Goal: Check status: Check status

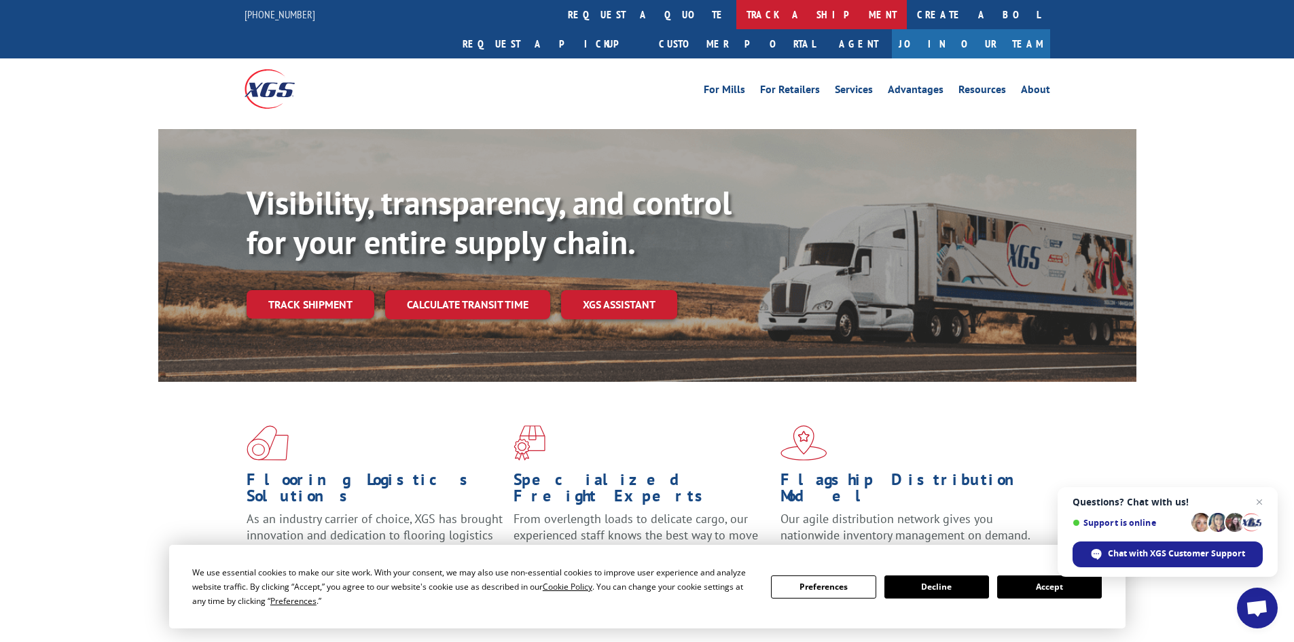
click at [737, 16] on link "track a shipment" at bounding box center [822, 14] width 171 height 29
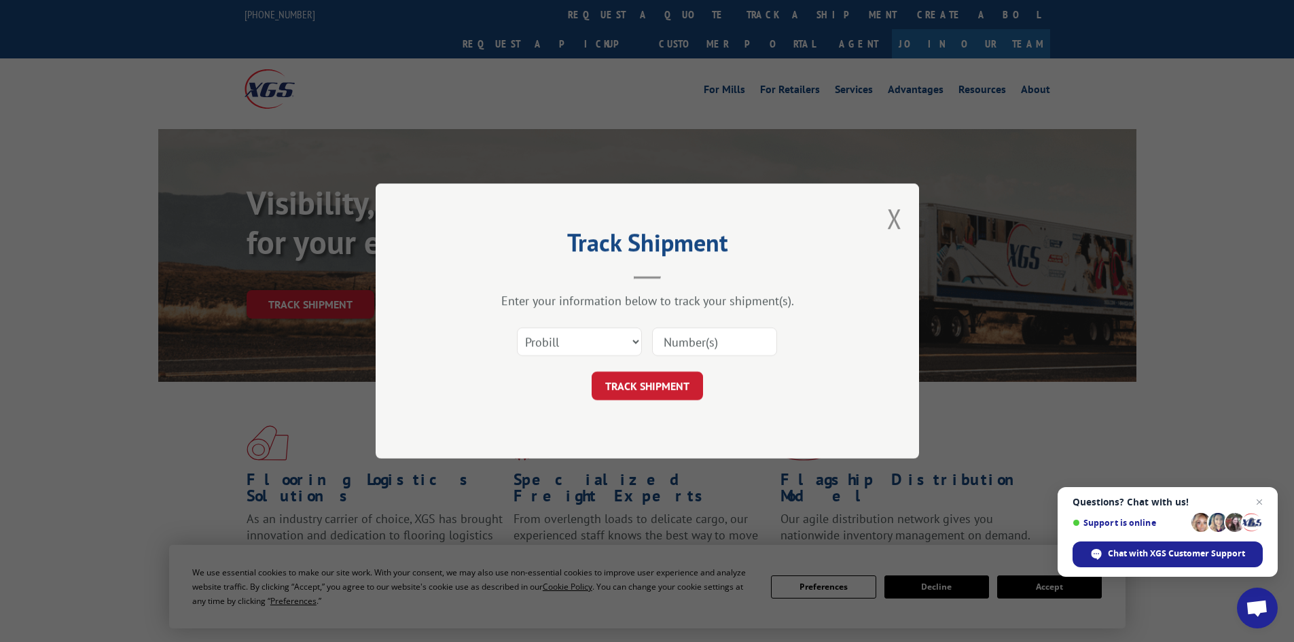
click at [724, 347] on input at bounding box center [714, 342] width 125 height 29
paste input "14557448"
type input "14557448"
click at [669, 389] on button "TRACK SHIPMENT" at bounding box center [647, 386] width 111 height 29
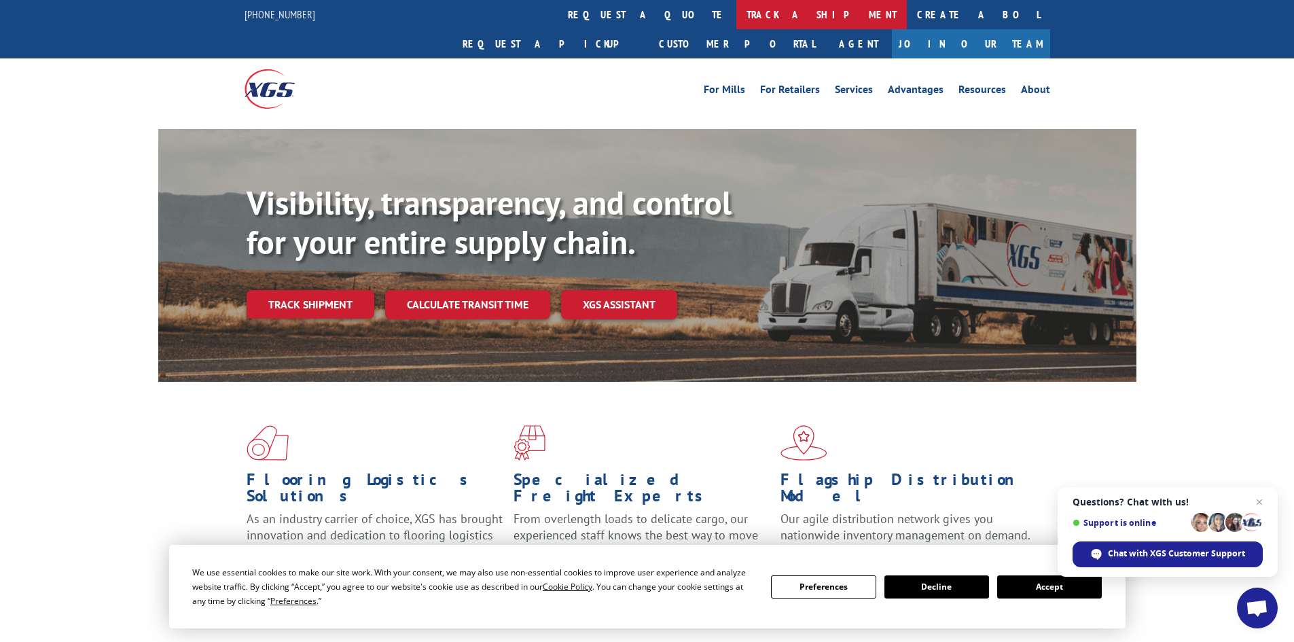
click at [737, 16] on link "track a shipment" at bounding box center [822, 14] width 171 height 29
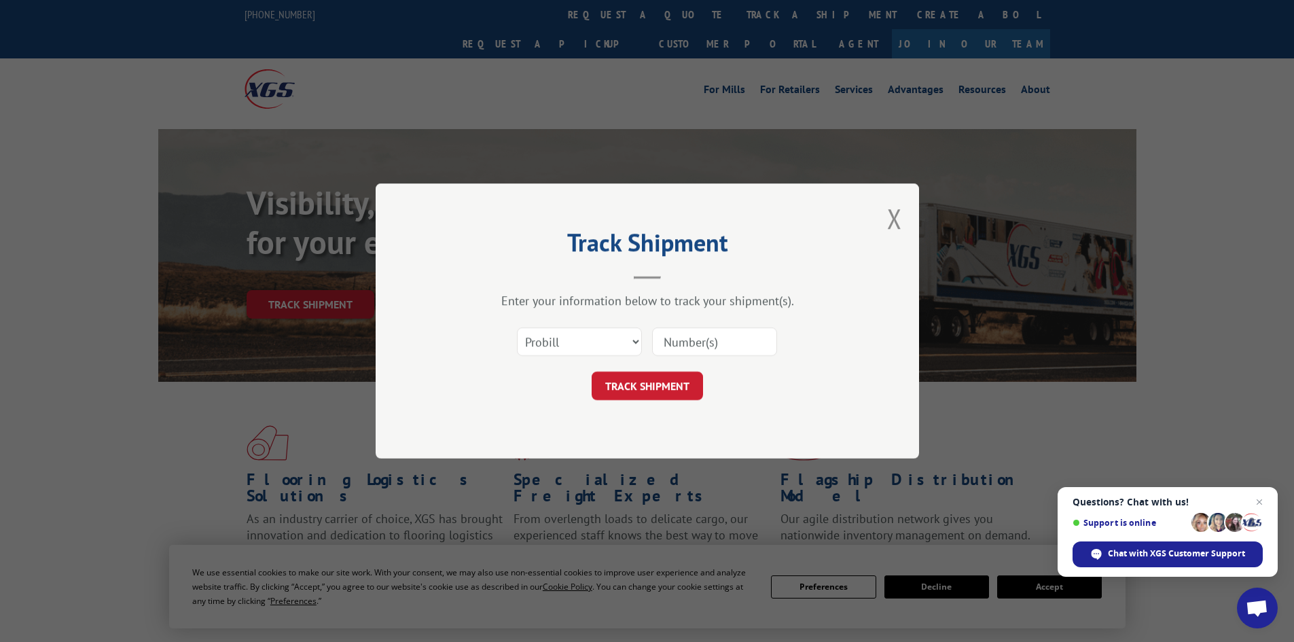
click at [679, 336] on input at bounding box center [714, 342] width 125 height 29
paste input "7060381"
type input "7060381"
click at [660, 388] on button "TRACK SHIPMENT" at bounding box center [647, 386] width 111 height 29
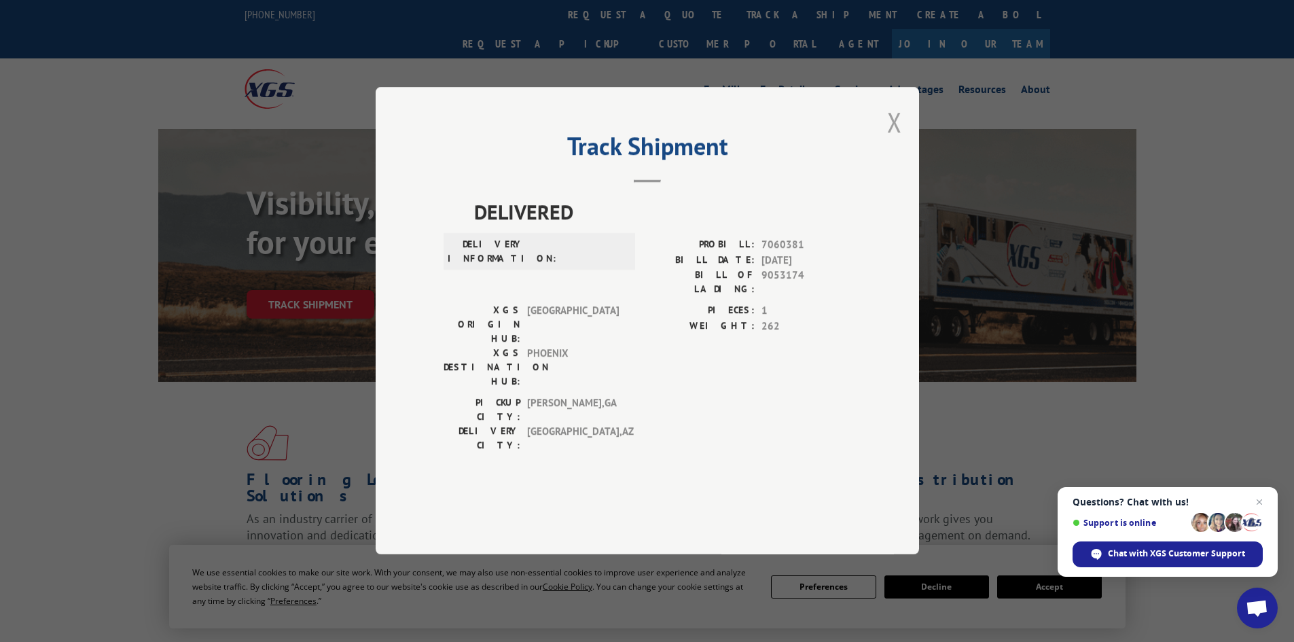
click at [889, 140] on button "Close modal" at bounding box center [894, 122] width 15 height 36
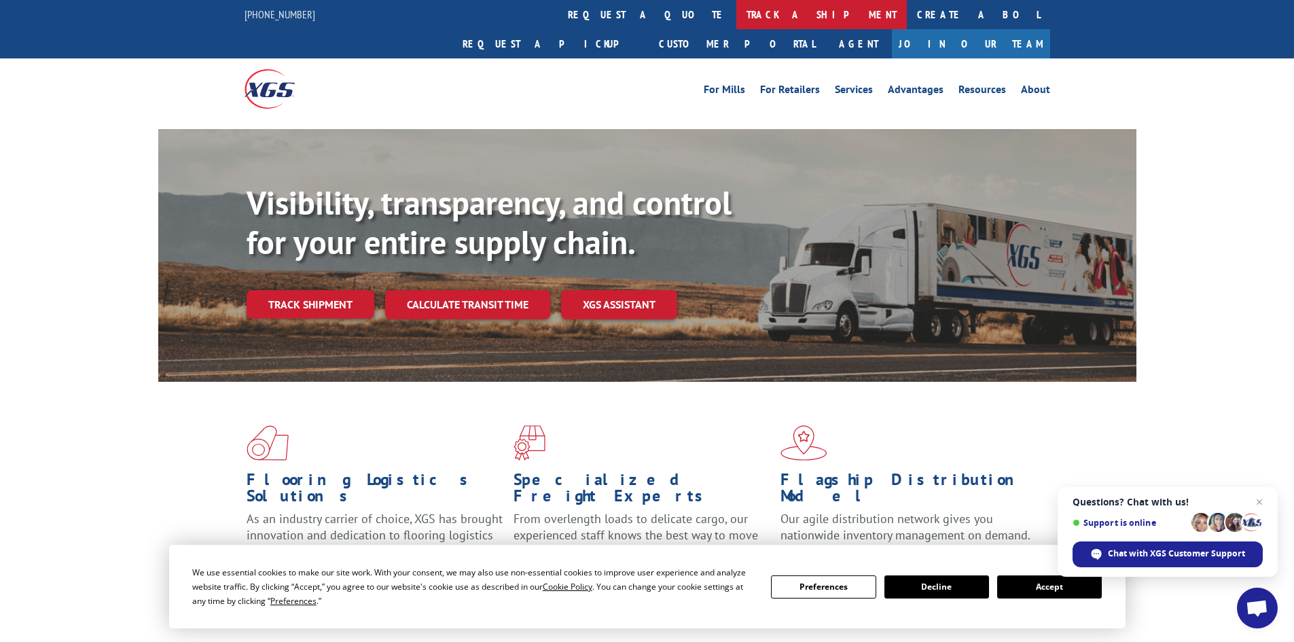
click at [737, 23] on link "track a shipment" at bounding box center [822, 14] width 171 height 29
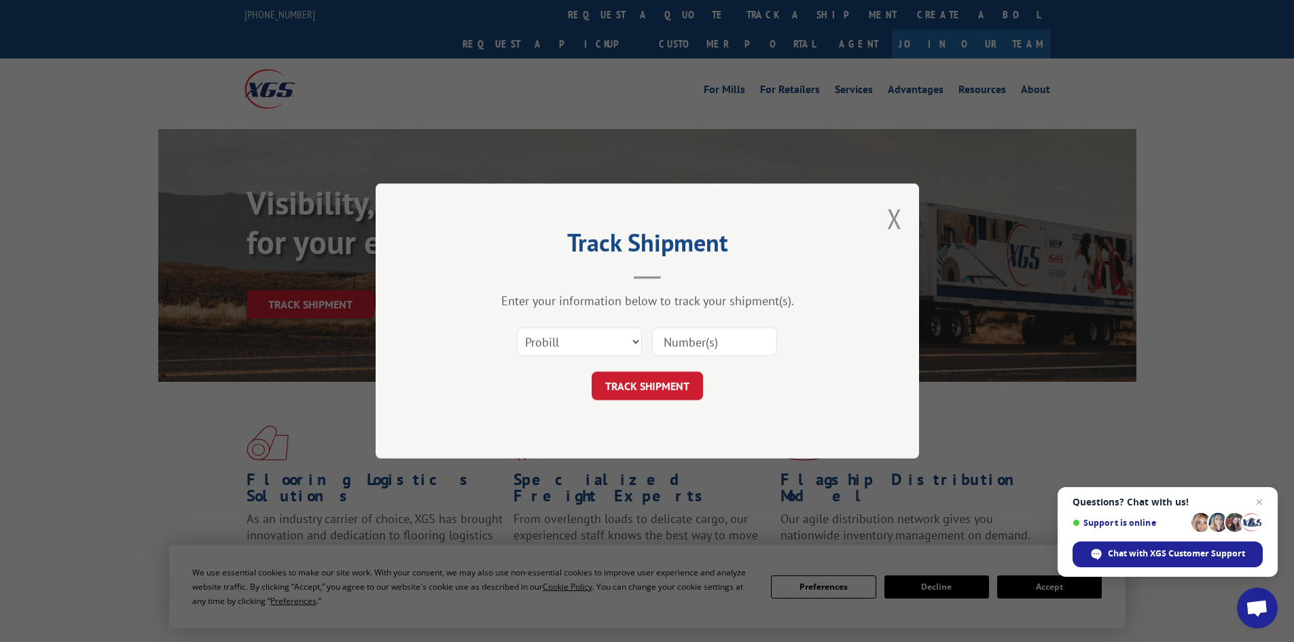
click at [694, 340] on input at bounding box center [714, 342] width 125 height 29
paste input "14557448"
type input "14557448"
click at [640, 384] on button "TRACK SHIPMENT" at bounding box center [647, 386] width 111 height 29
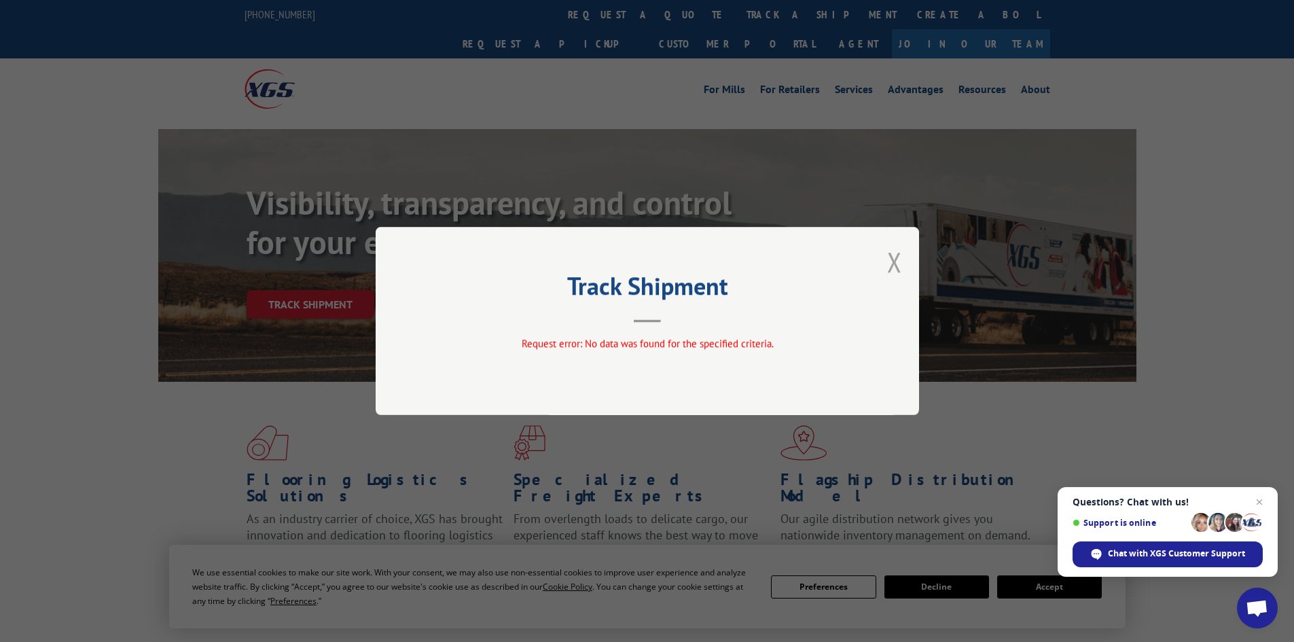
click at [895, 258] on button "Close modal" at bounding box center [894, 262] width 15 height 36
